Goal: Answer question/provide support: Share knowledge or assist other users

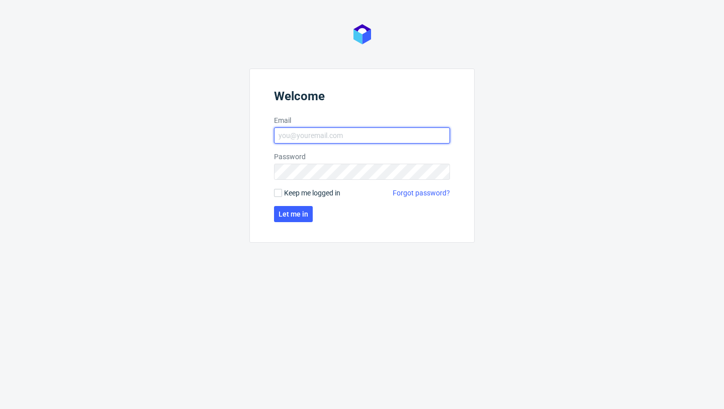
type input "[PERSON_NAME][EMAIL_ADDRESS][DOMAIN_NAME]"
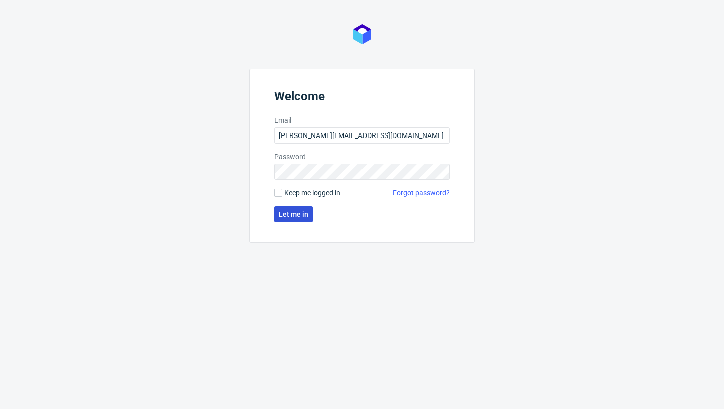
click at [287, 213] on span "Let me in" at bounding box center [294, 213] width 30 height 7
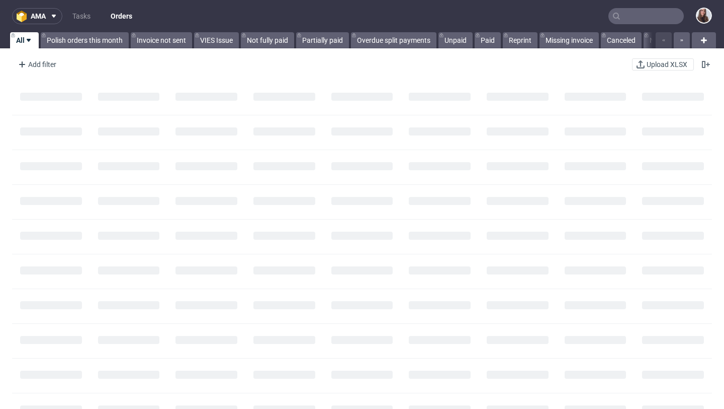
click at [623, 16] on input "text" at bounding box center [646, 16] width 75 height 16
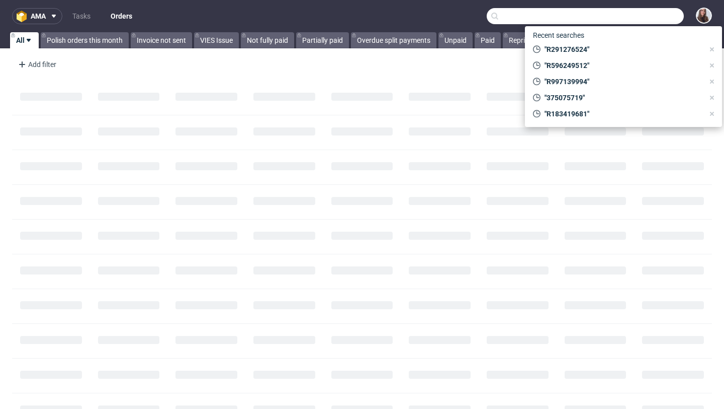
paste input "R834094128"
type input "R834094128"
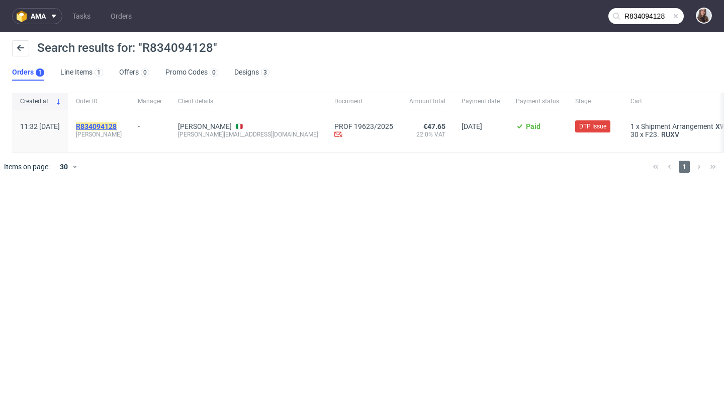
click at [117, 122] on mark "R834094128" at bounding box center [96, 126] width 41 height 8
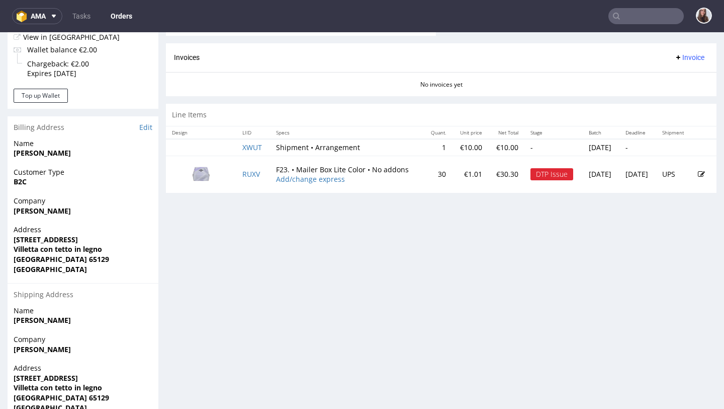
scroll to position [425, 0]
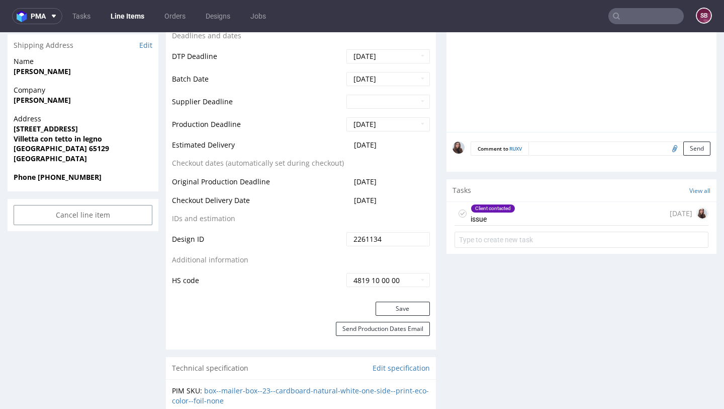
scroll to position [410, 0]
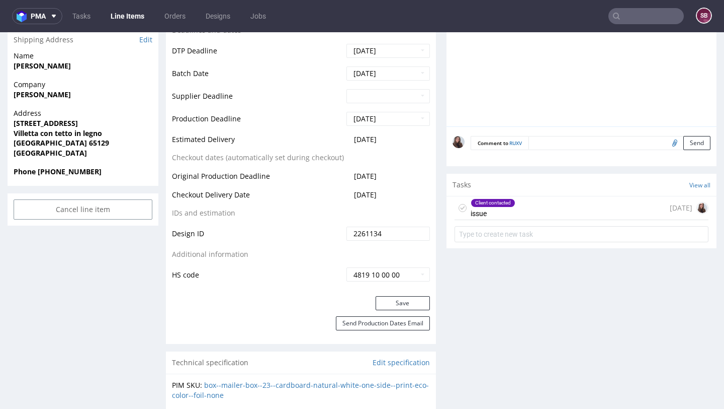
click at [509, 198] on div "Client contacted issue" at bounding box center [493, 207] width 45 height 23
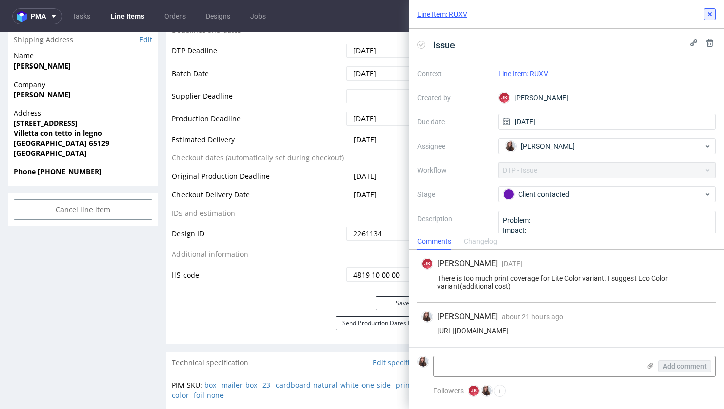
click at [708, 11] on icon at bounding box center [710, 14] width 8 height 8
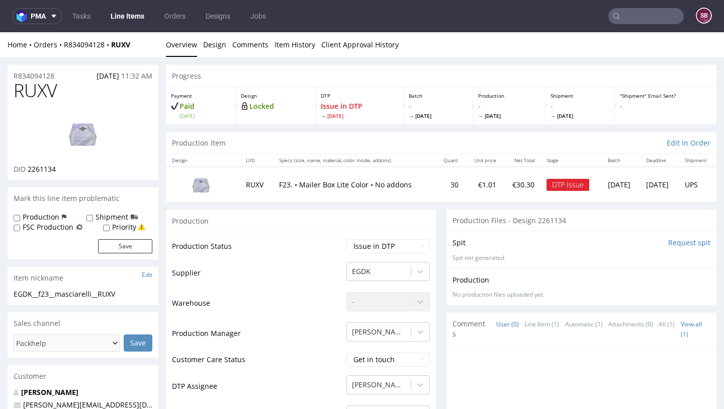
click at [632, 16] on input "text" at bounding box center [646, 16] width 75 height 16
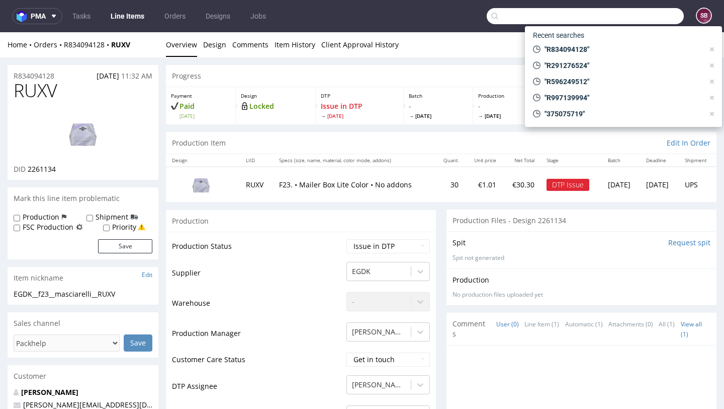
paste input "R905119654"
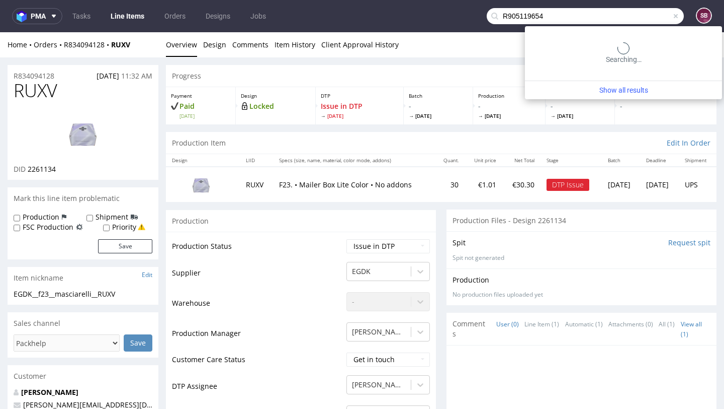
type input "R905119654"
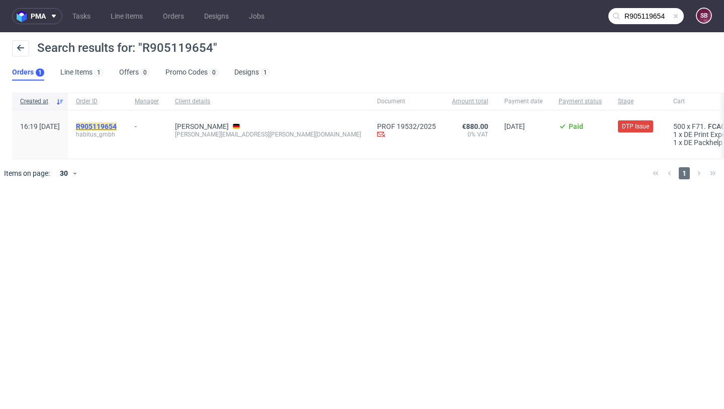
click at [117, 123] on mark "R905119654" at bounding box center [96, 126] width 41 height 8
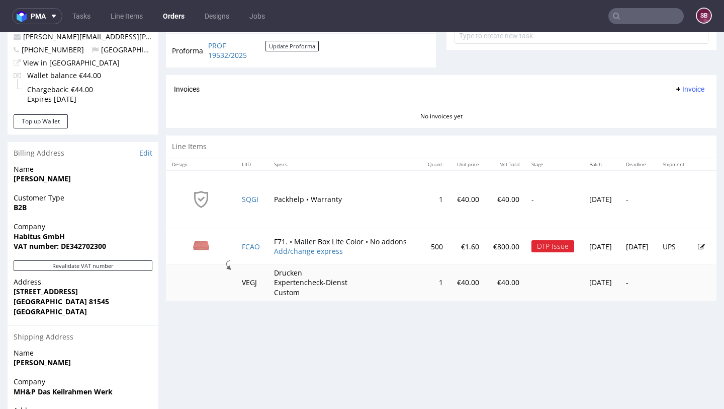
scroll to position [396, 0]
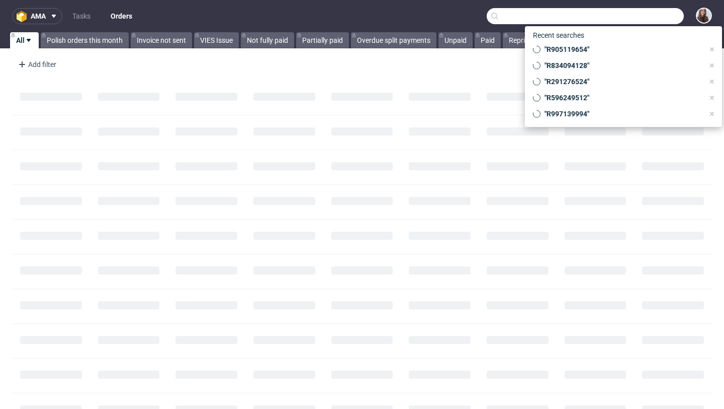
click at [659, 10] on input "text" at bounding box center [585, 16] width 197 height 16
paste input "R993510084"
type input "R993510084"
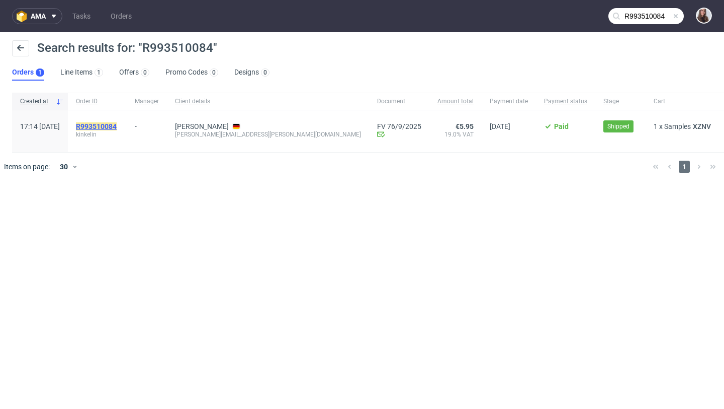
click at [117, 127] on mark "R993510084" at bounding box center [96, 126] width 41 height 8
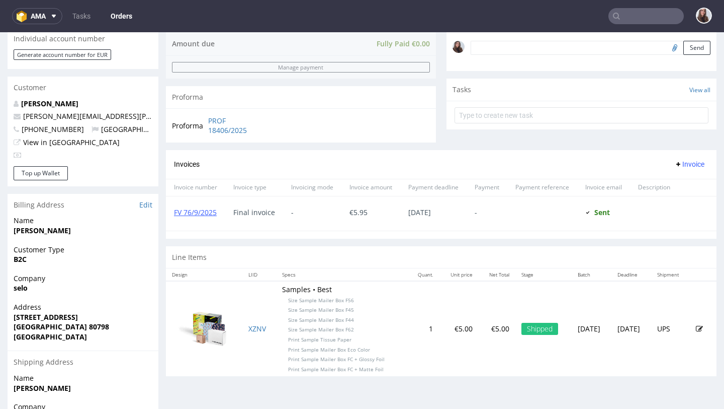
scroll to position [318, 0]
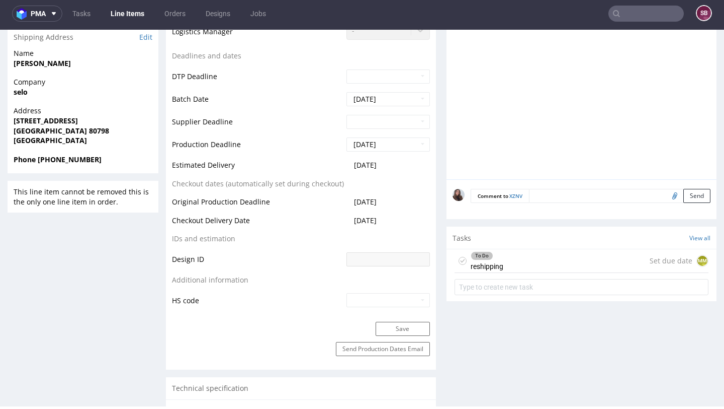
scroll to position [424, 0]
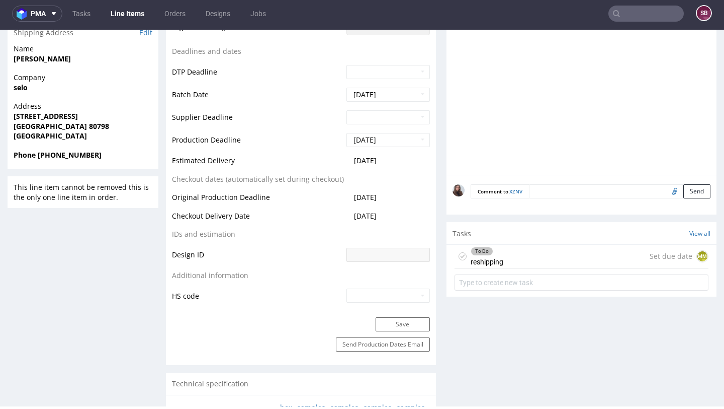
click at [504, 252] on div "To Do reshipping Set due date MM" at bounding box center [582, 257] width 254 height 24
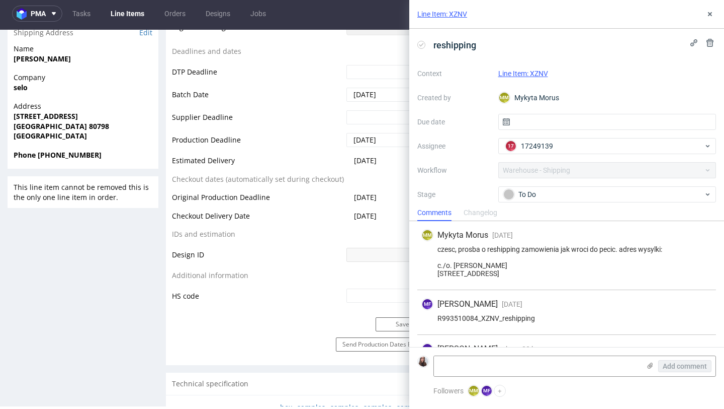
scroll to position [40, 0]
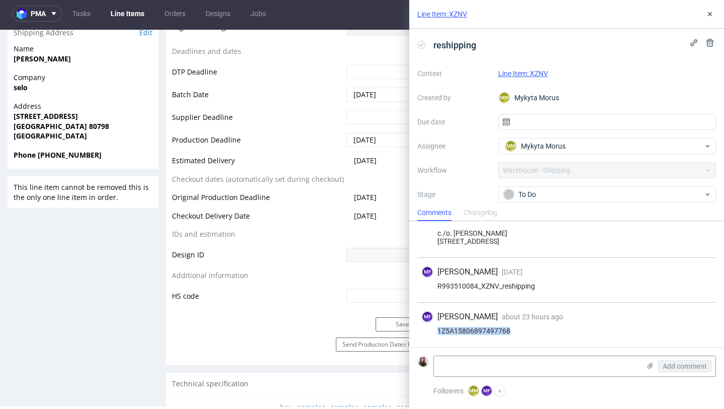
drag, startPoint x: 515, startPoint y: 330, endPoint x: 432, endPoint y: 330, distance: 82.5
click at [432, 330] on div "1Z5A15806897497768" at bounding box center [567, 331] width 291 height 8
copy div "1Z5A15806897497768"
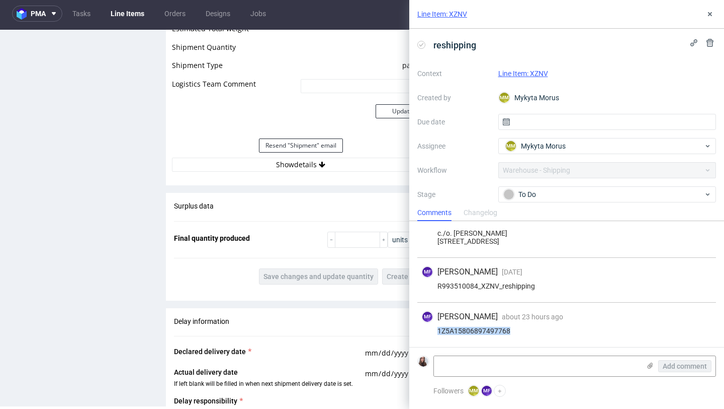
scroll to position [972, 0]
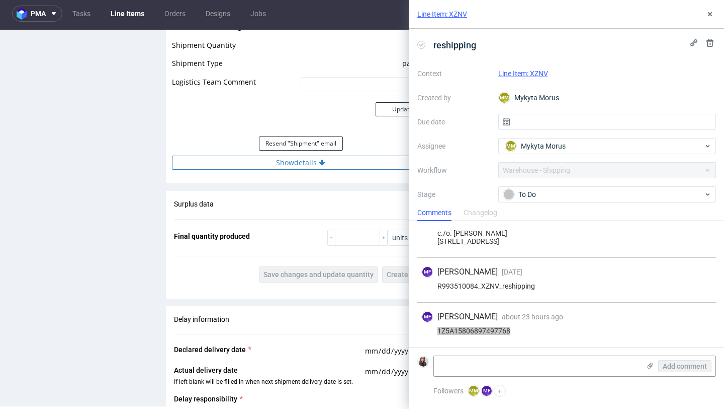
click at [337, 164] on button "Show details" at bounding box center [301, 162] width 258 height 14
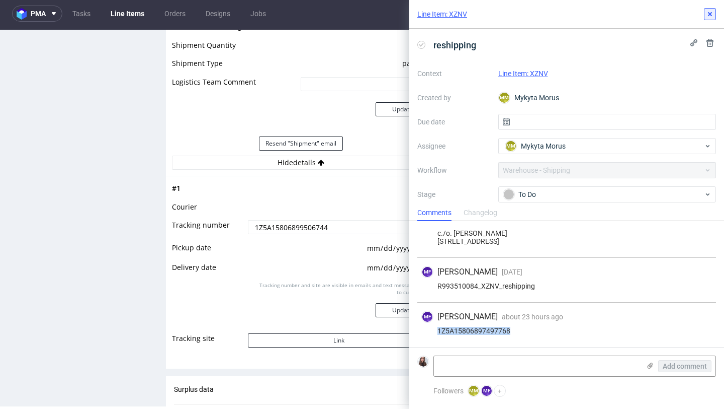
click at [709, 14] on use at bounding box center [710, 14] width 4 height 4
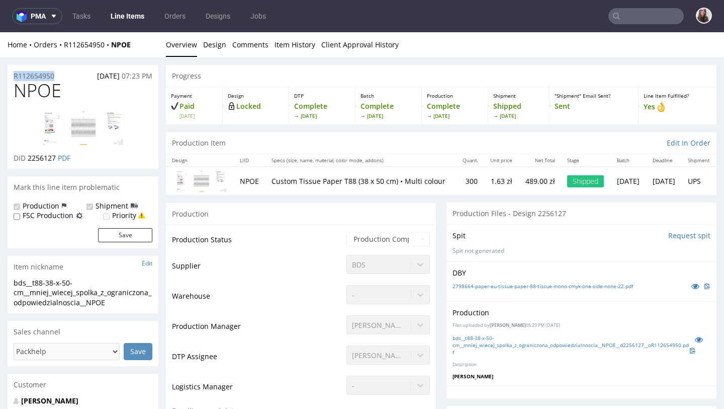
drag, startPoint x: 60, startPoint y: 76, endPoint x: 9, endPoint y: 76, distance: 51.3
click at [9, 76] on div "R112654950 02.09.2025 07:23 PM" at bounding box center [83, 73] width 151 height 16
copy p "R112654950"
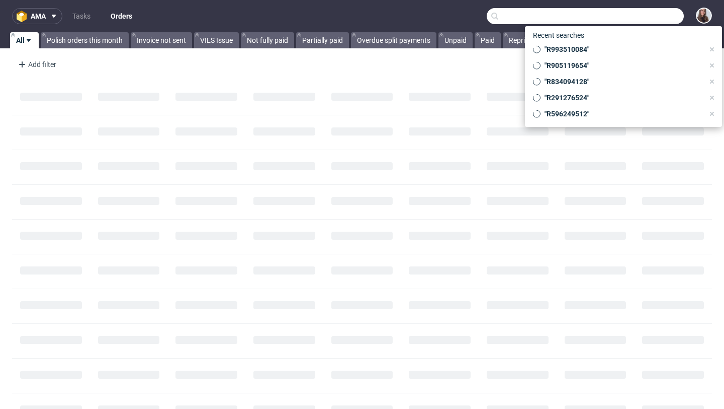
click at [628, 22] on input "text" at bounding box center [585, 16] width 197 height 16
paste input "R905119654"
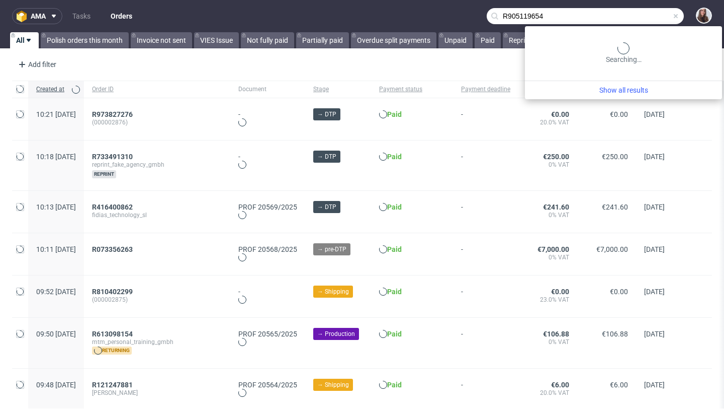
type input "R905119654"
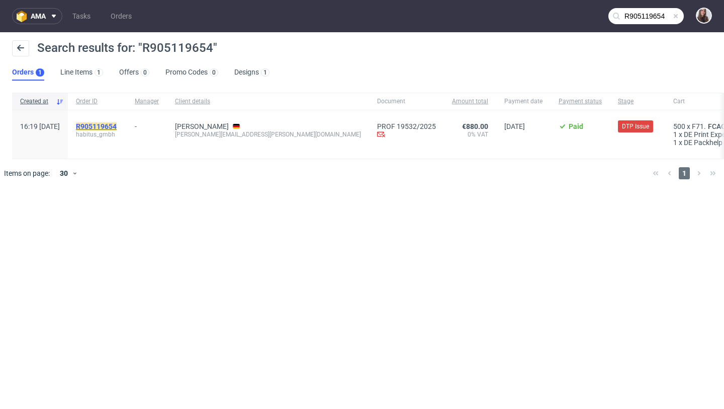
click at [117, 125] on mark "R905119654" at bounding box center [96, 126] width 41 height 8
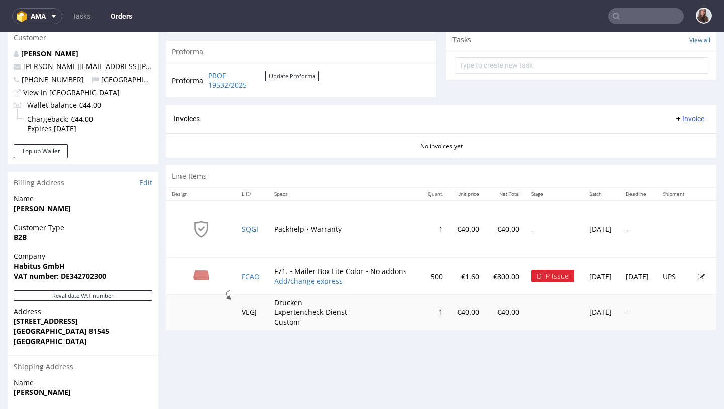
scroll to position [372, 0]
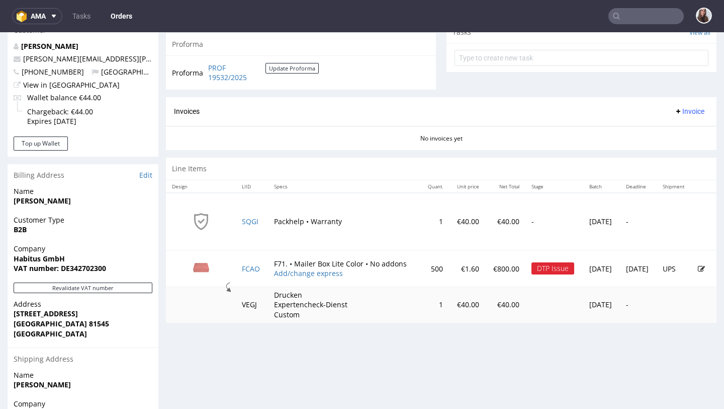
click at [698, 267] on icon at bounding box center [701, 268] width 7 height 7
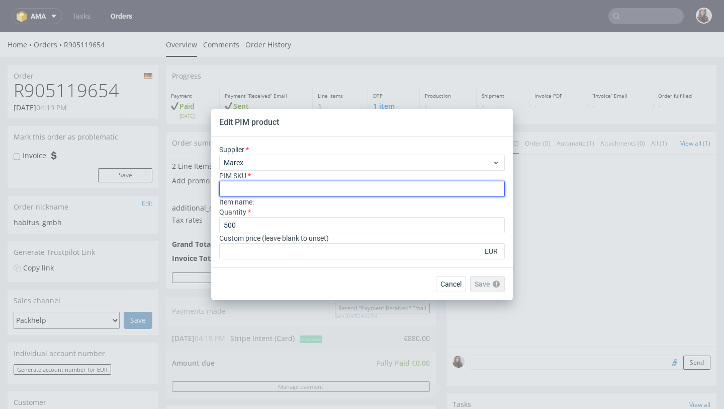
click at [320, 188] on input "text" at bounding box center [362, 189] width 286 height 16
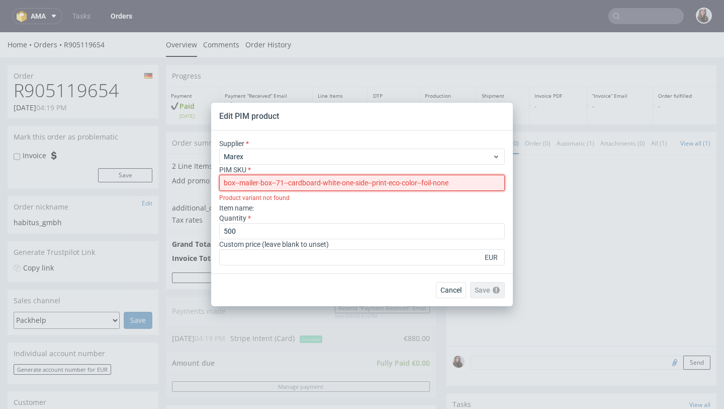
click at [225, 184] on input "box--mailer-box--71--cardboard-white-one-side--print-eco-color--foil-none" at bounding box center [362, 183] width 286 height 16
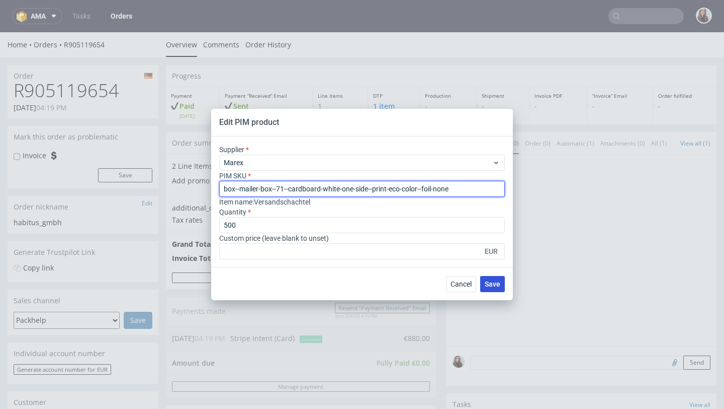
type input "box--mailer-box--71--cardboard-white-one-side--print-eco-color--foil-none"
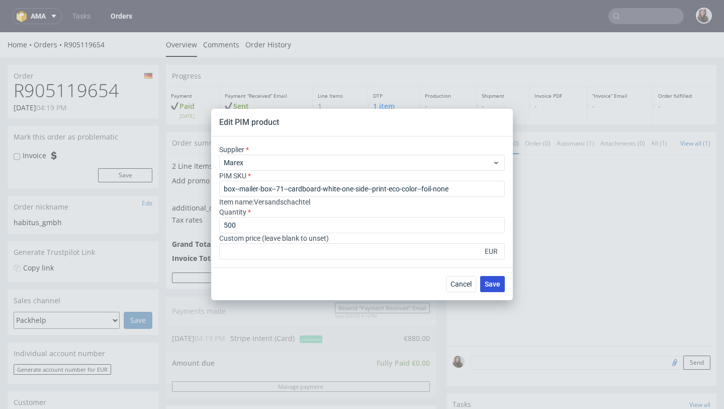
click at [495, 287] on span "Save" at bounding box center [493, 283] width 16 height 7
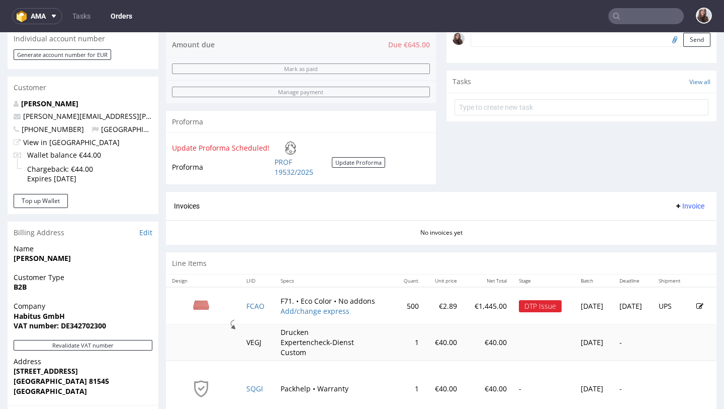
scroll to position [319, 0]
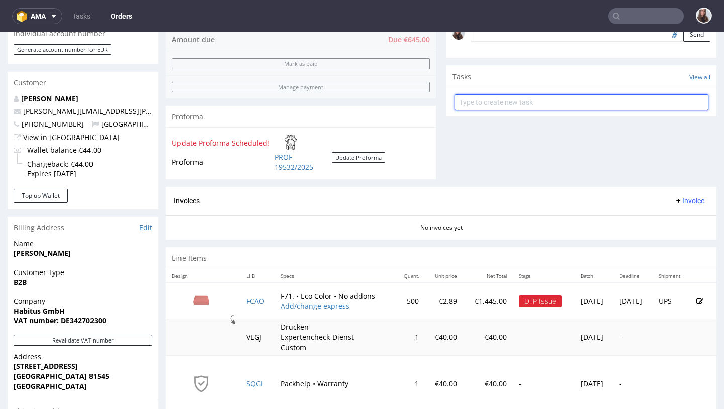
click at [533, 110] on input "text" at bounding box center [582, 102] width 254 height 16
type input "payment link"
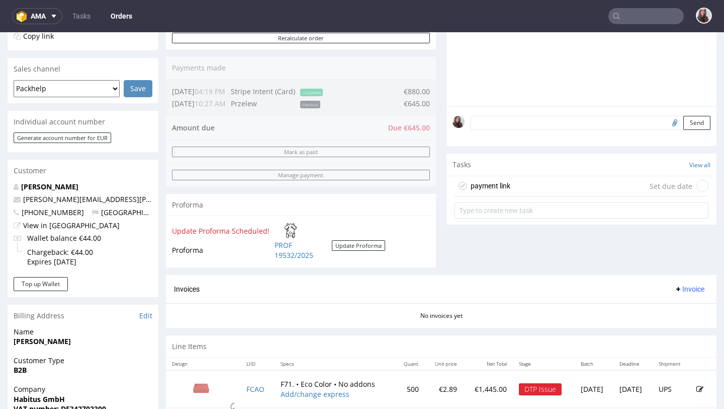
scroll to position [229, 0]
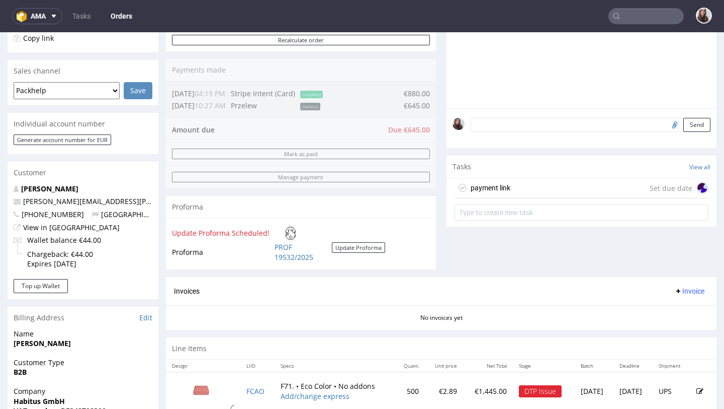
click at [523, 130] on textarea at bounding box center [591, 125] width 240 height 14
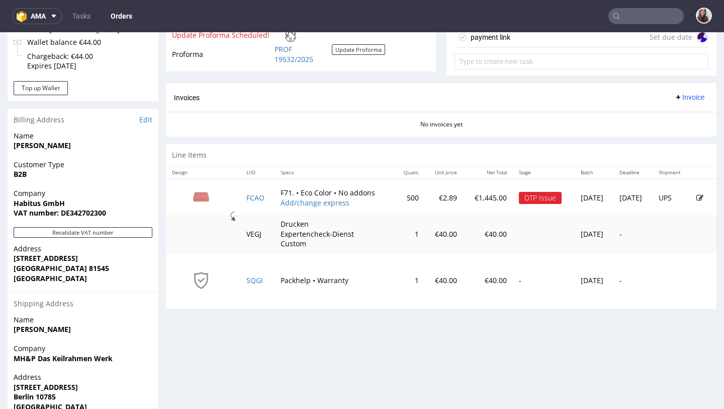
scroll to position [437, 0]
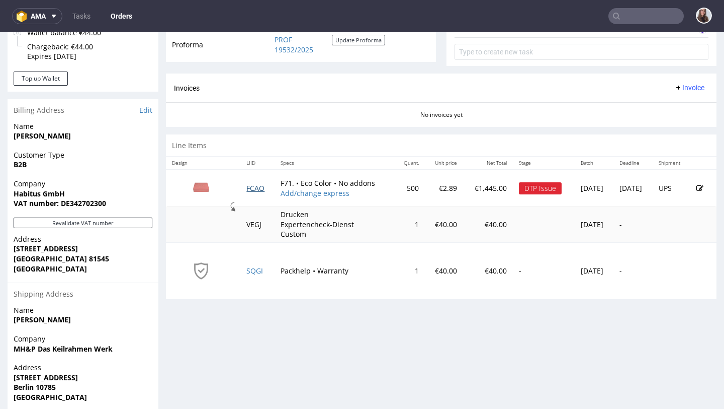
type textarea "SKU to"
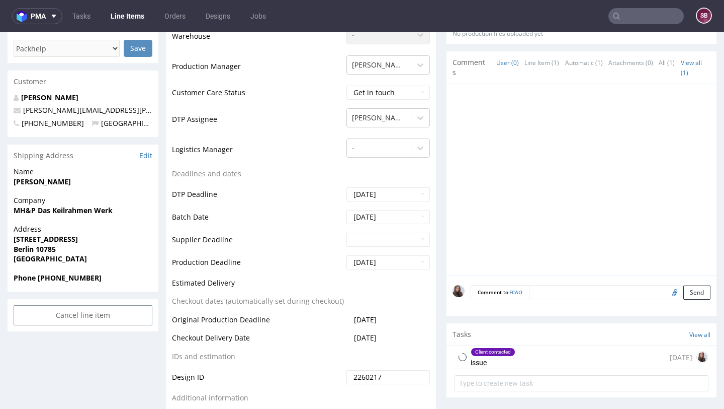
scroll to position [1, 0]
click at [507, 352] on div "Client contacted" at bounding box center [493, 352] width 44 height 8
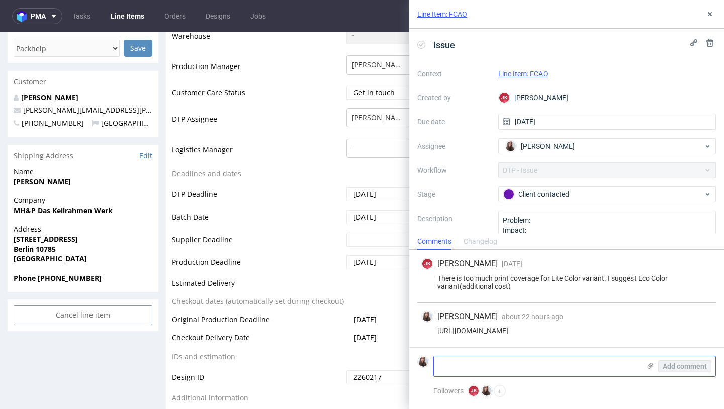
click at [506, 365] on textarea at bounding box center [537, 366] width 206 height 20
type textarea "`"
type textarea "SKU to eco color changed."
click at [683, 370] on button "Add comment" at bounding box center [685, 366] width 53 height 12
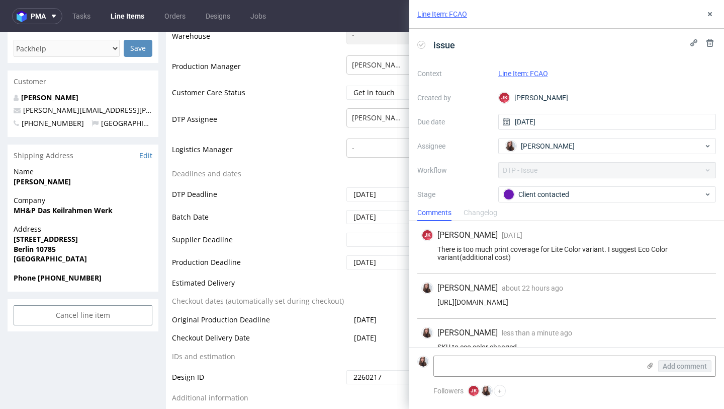
scroll to position [16, 0]
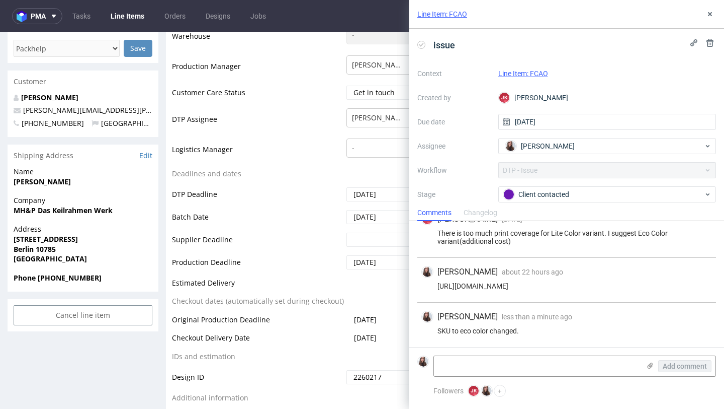
click at [534, 69] on link "Line Item: FCAO" at bounding box center [524, 73] width 50 height 8
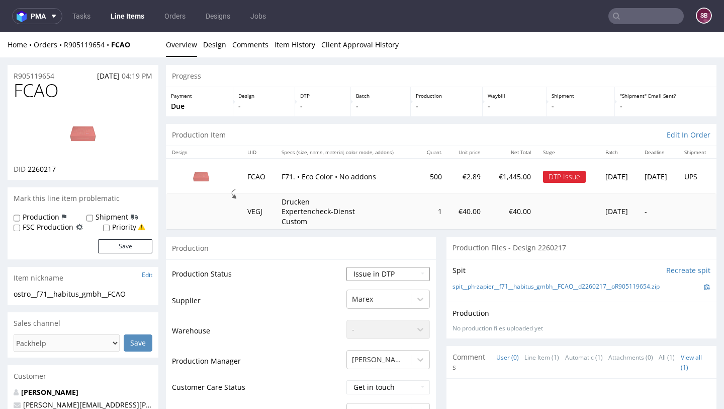
click at [361, 279] on select "Waiting for Artwork Waiting for Diecut Waiting for Mockup Waiting for DTP Waiti…" at bounding box center [389, 274] width 84 height 14
select select "back_for_dtp"
click at [347, 267] on select "Waiting for Artwork Waiting for Diecut Waiting for Mockup Waiting for DTP Waiti…" at bounding box center [389, 274] width 84 height 14
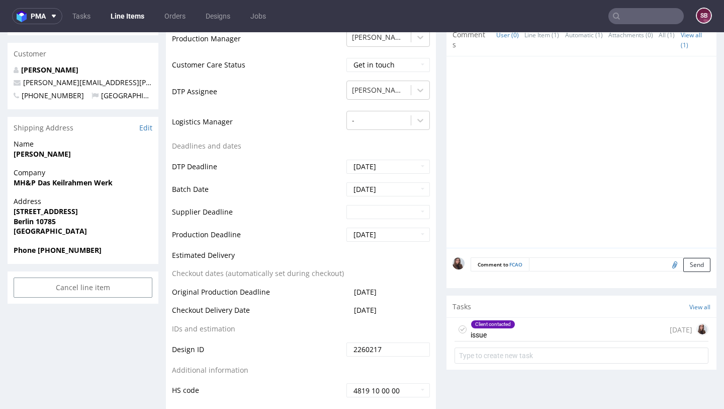
scroll to position [367, 0]
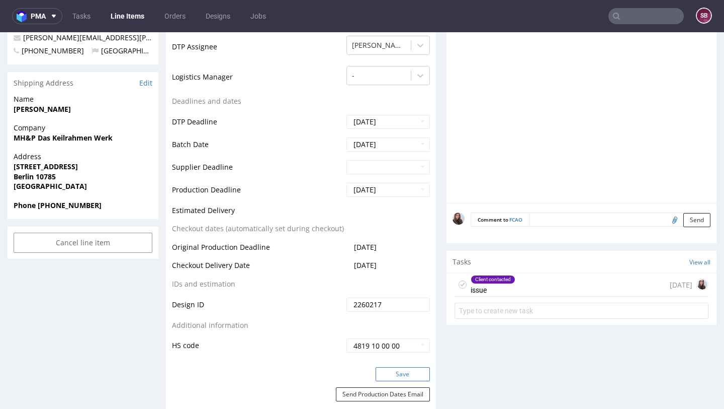
click at [393, 371] on button "Save" at bounding box center [403, 374] width 54 height 14
click at [566, 221] on textarea at bounding box center [620, 219] width 182 height 14
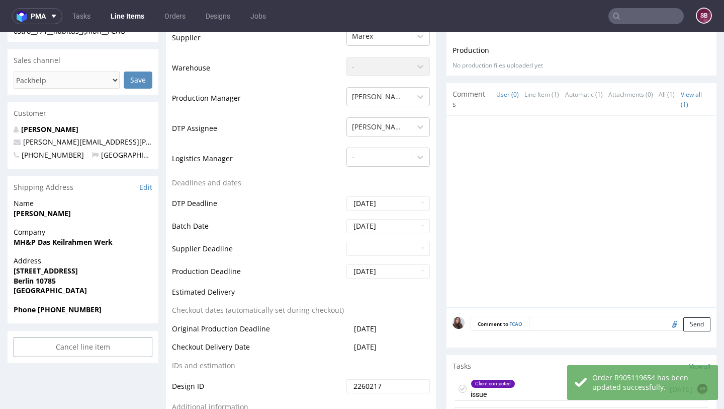
scroll to position [263, 0]
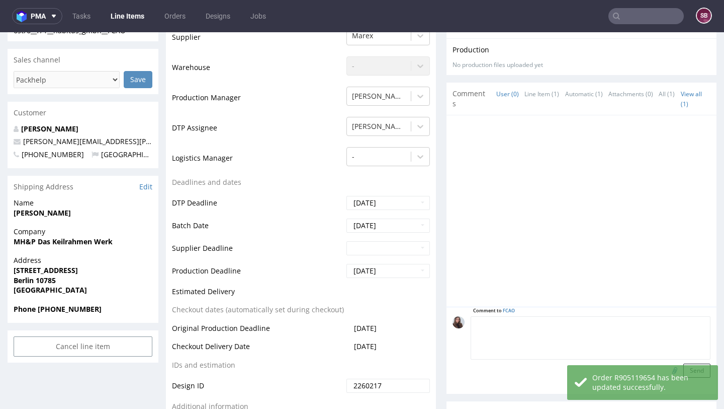
click at [540, 323] on textarea at bounding box center [591, 337] width 240 height 43
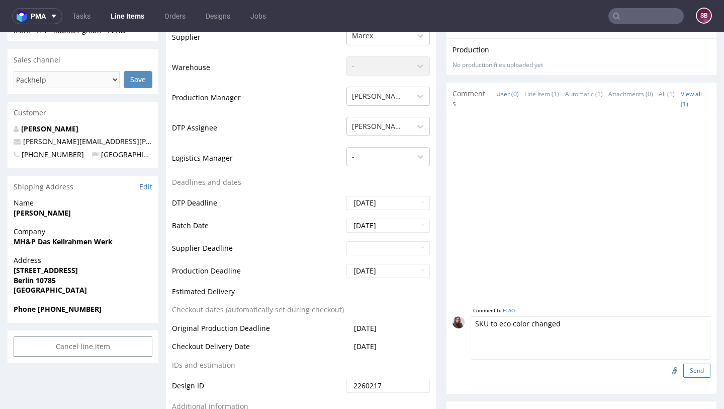
type textarea "SKU to eco color changed"
click at [693, 369] on button "Send" at bounding box center [697, 370] width 27 height 14
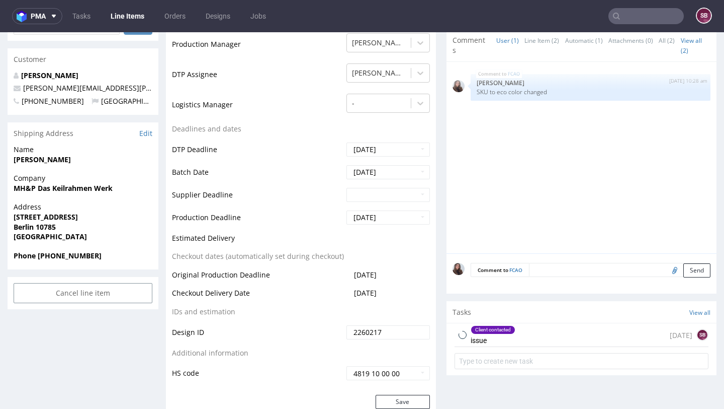
scroll to position [0, 0]
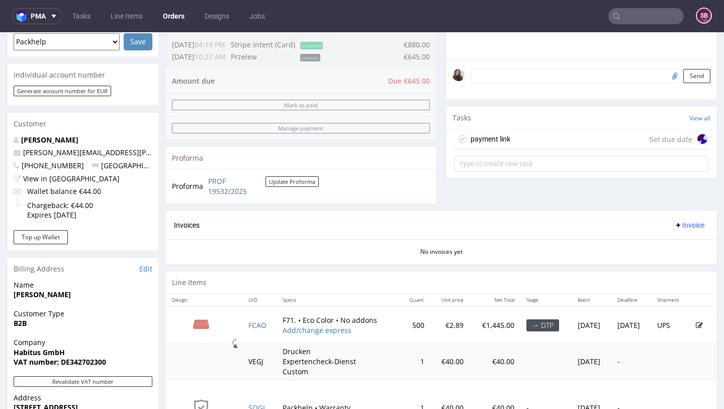
scroll to position [279, 0]
click at [524, 149] on div "payment link Set due date" at bounding box center [582, 139] width 254 height 20
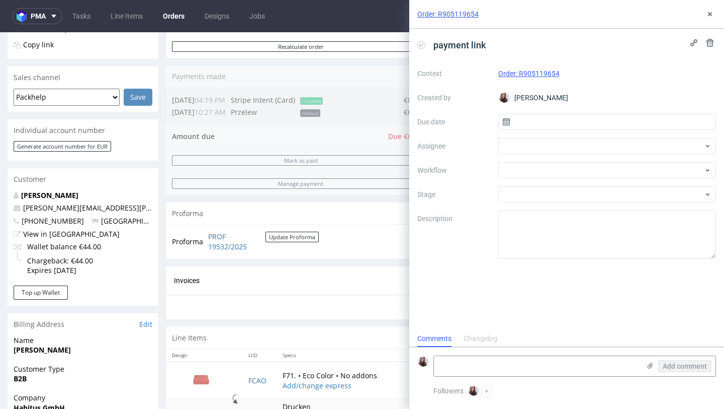
scroll to position [219, 0]
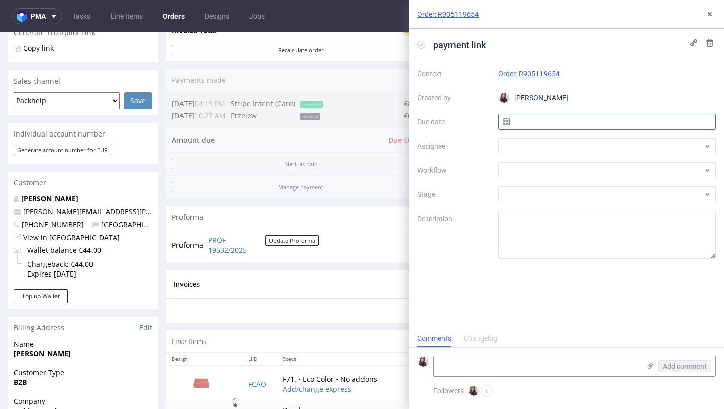
click at [581, 122] on input "text" at bounding box center [608, 122] width 218 height 16
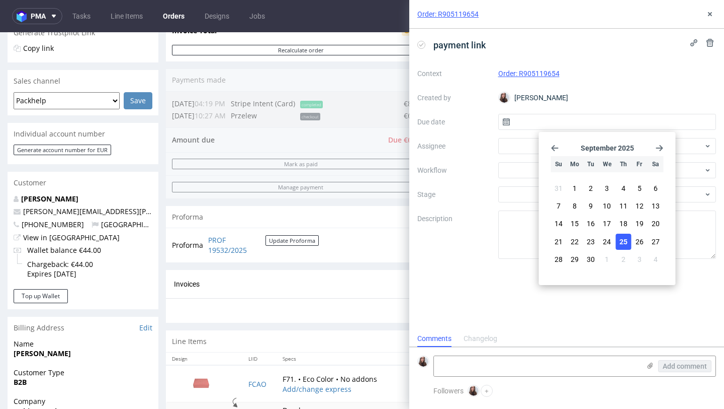
click at [625, 243] on span "25" at bounding box center [624, 241] width 8 height 10
type input "[DATE]"
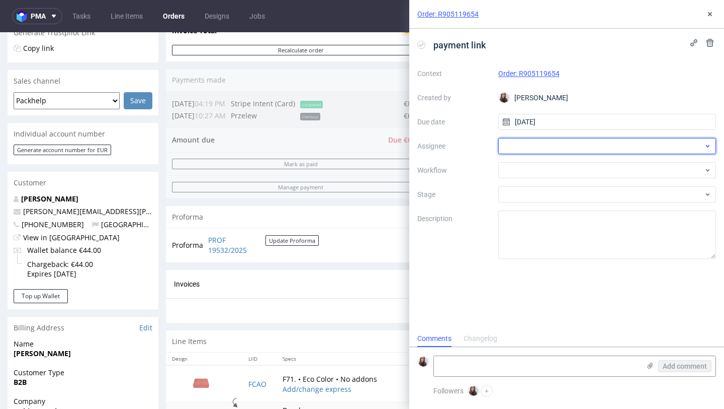
click at [532, 146] on div at bounding box center [608, 146] width 218 height 16
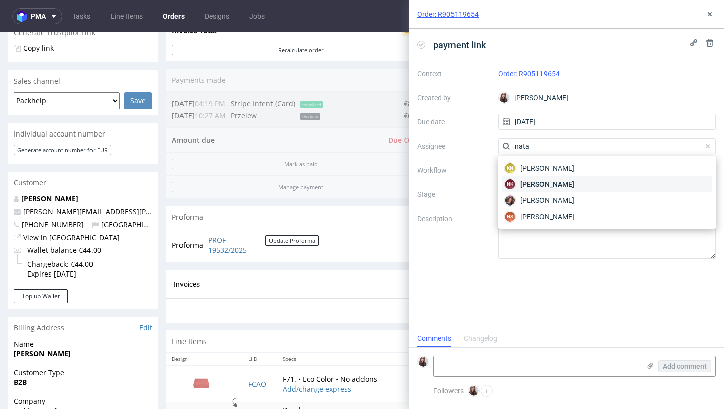
type input "nata"
click at [534, 182] on span "[PERSON_NAME]" at bounding box center [548, 184] width 54 height 10
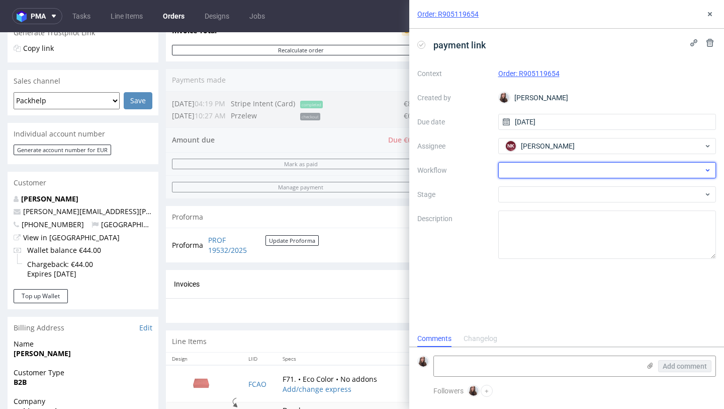
click at [521, 174] on div at bounding box center [608, 170] width 218 height 16
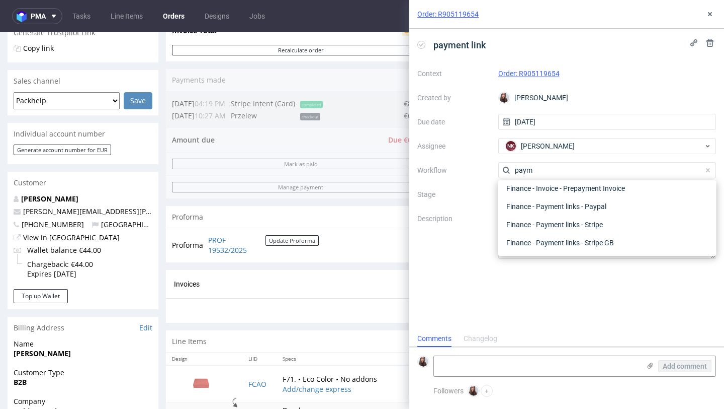
scroll to position [18, 0]
type input "payme"
click at [568, 219] on div "Finance - Payment links - Stripe" at bounding box center [608, 224] width 210 height 18
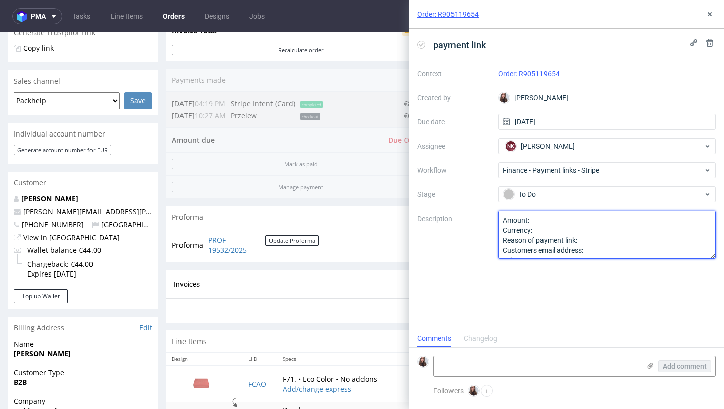
click at [547, 221] on textarea "Amount: Currency: Reason of payment link: Customers email address: Other:" at bounding box center [608, 234] width 218 height 48
click at [545, 232] on textarea "Amount: Currency: Reason of payment link: Customers email address: Other:" at bounding box center [608, 234] width 218 height 48
click at [589, 239] on textarea "Amount: Currency: Reason of payment link: Customers email address: Other:" at bounding box center [608, 234] width 218 height 48
type textarea "Amount: Currency: Euro Reason of payment link: SKU of LI changed to eco color C…"
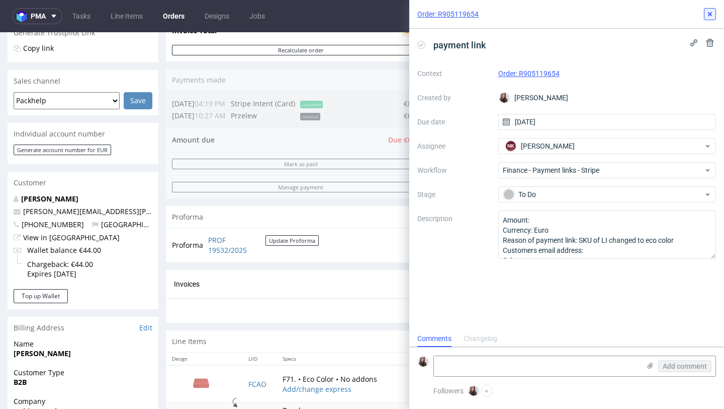
click at [708, 10] on icon at bounding box center [710, 14] width 8 height 8
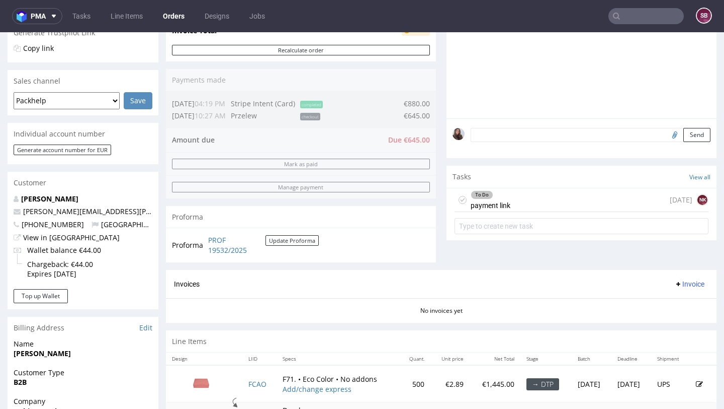
click at [533, 207] on div "To Do payment link [DATE] NK" at bounding box center [582, 200] width 254 height 24
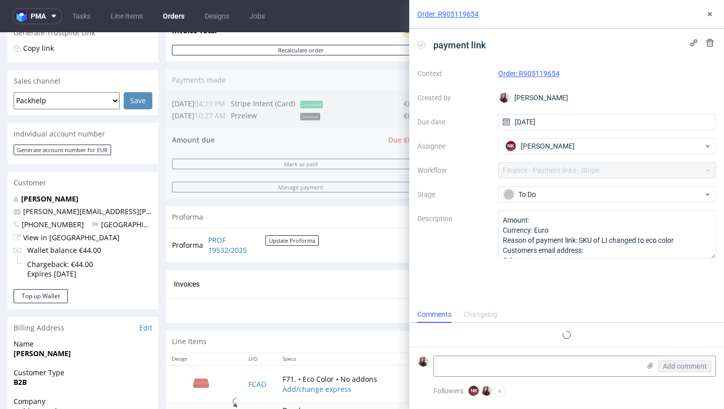
scroll to position [8, 0]
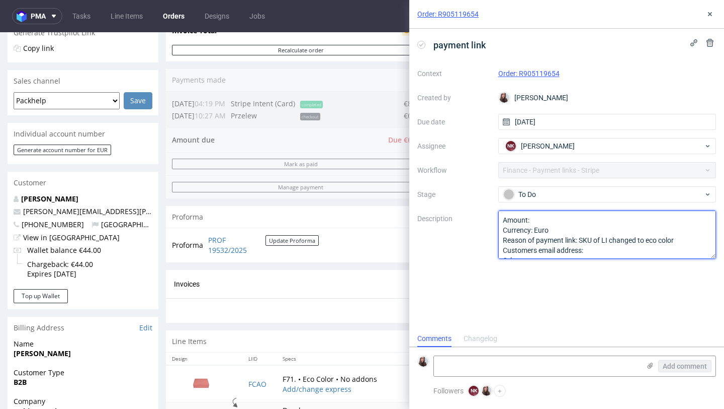
click at [538, 220] on textarea "Amount: Currency: Euro Reason of payment link: SKU of LI changed to eco color C…" at bounding box center [608, 234] width 218 height 48
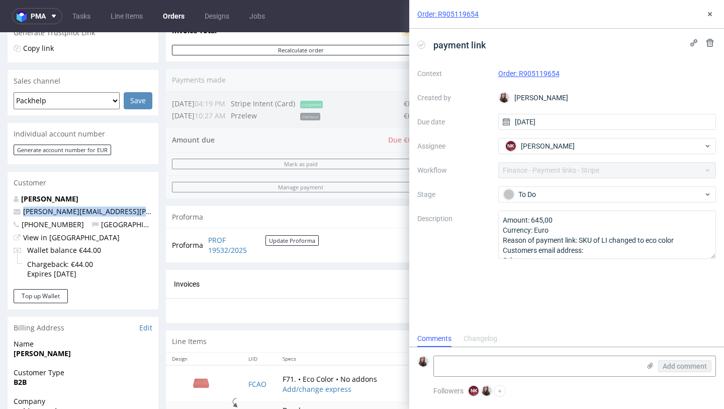
drag, startPoint x: 142, startPoint y: 213, endPoint x: 19, endPoint y: 213, distance: 123.3
click at [19, 213] on p "[PERSON_NAME][EMAIL_ADDRESS][PERSON_NAME][DOMAIN_NAME]" at bounding box center [83, 211] width 139 height 10
copy span "[PERSON_NAME][EMAIL_ADDRESS][PERSON_NAME][DOMAIN_NAME]"
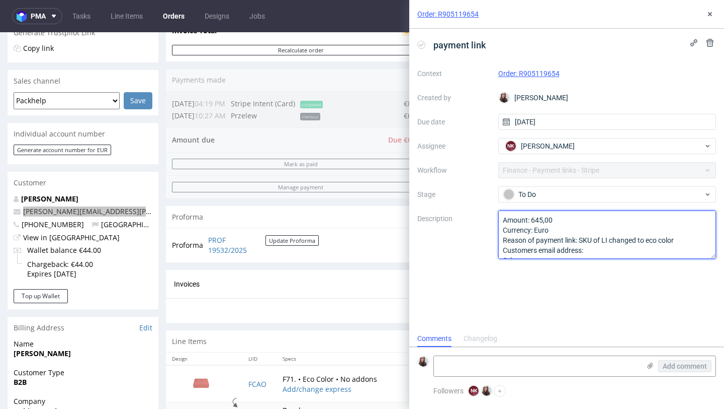
click at [603, 259] on textarea "Amount: 645,00 Currency: Euro Reason of payment link: SKU of LI changed to eco …" at bounding box center [608, 234] width 218 height 48
click at [603, 254] on textarea "Amount: 645,00 Currency: Euro Reason of payment link: SKU of LI changed to eco …" at bounding box center [608, 234] width 218 height 48
paste textarea "[PERSON_NAME][EMAIL_ADDRESS][PERSON_NAME][DOMAIN_NAME]"
click at [585, 250] on textarea "Amount: 645,00 Currency: Euro Reason of payment link: SKU of LI changed to eco …" at bounding box center [608, 234] width 218 height 48
type textarea "Amount: 645,00 Currency: Euro Reason of payment link: SKU of LI changed to eco …"
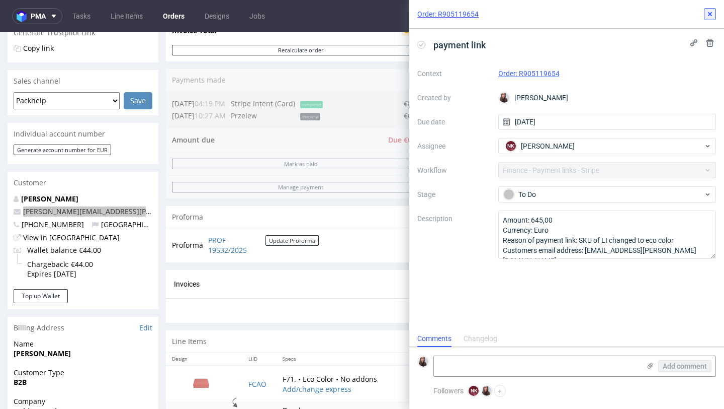
click at [713, 13] on icon at bounding box center [710, 14] width 8 height 8
